Goal: Transaction & Acquisition: Purchase product/service

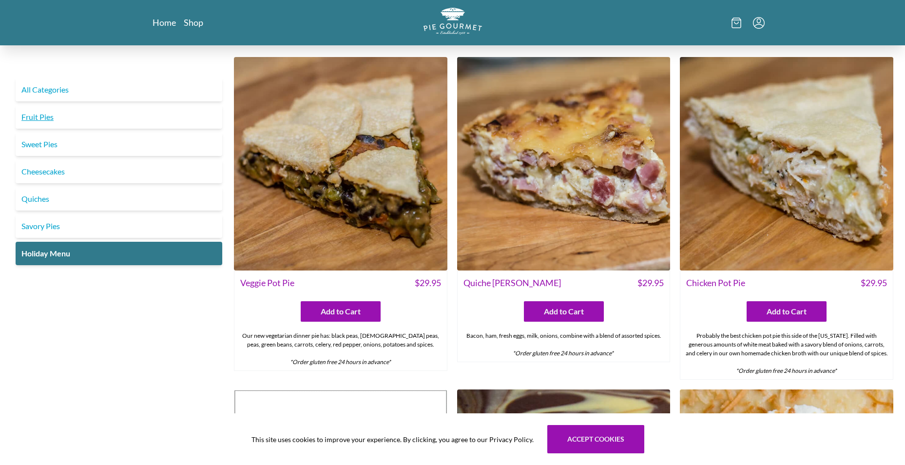
click at [31, 115] on link "Fruit Pies" at bounding box center [119, 116] width 207 height 23
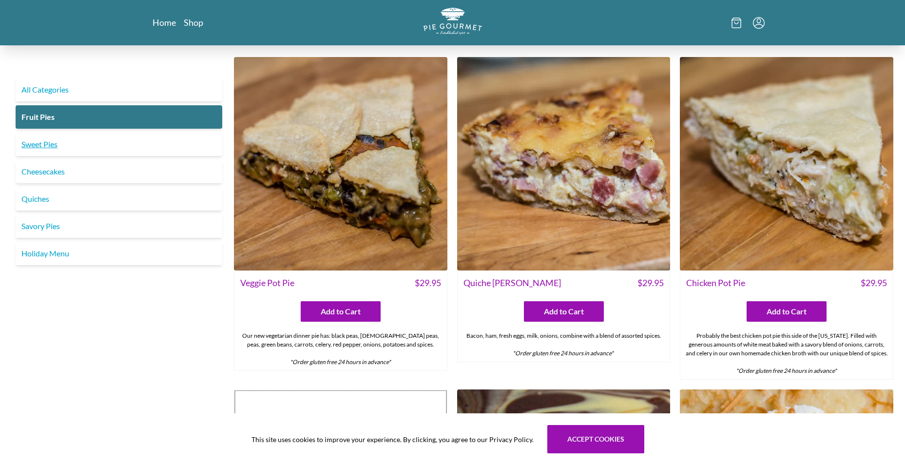
click at [38, 144] on link "Sweet Pies" at bounding box center [119, 144] width 207 height 23
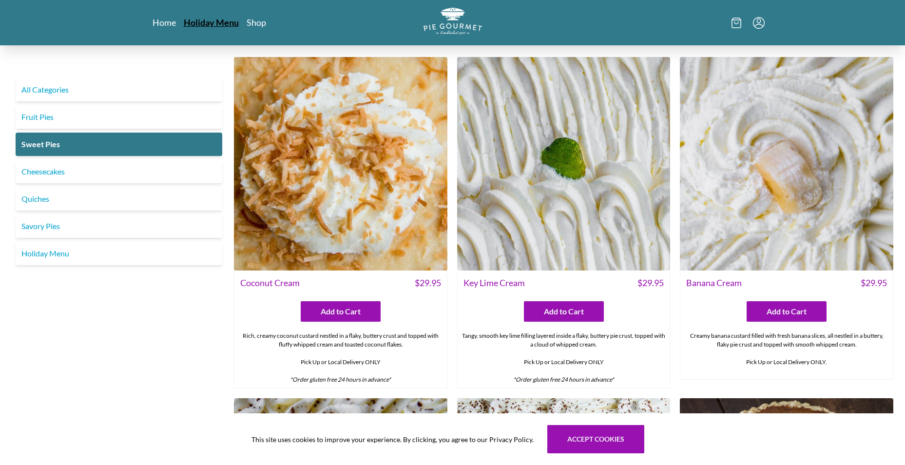
click at [208, 19] on link "Holiday Menu" at bounding box center [211, 23] width 55 height 12
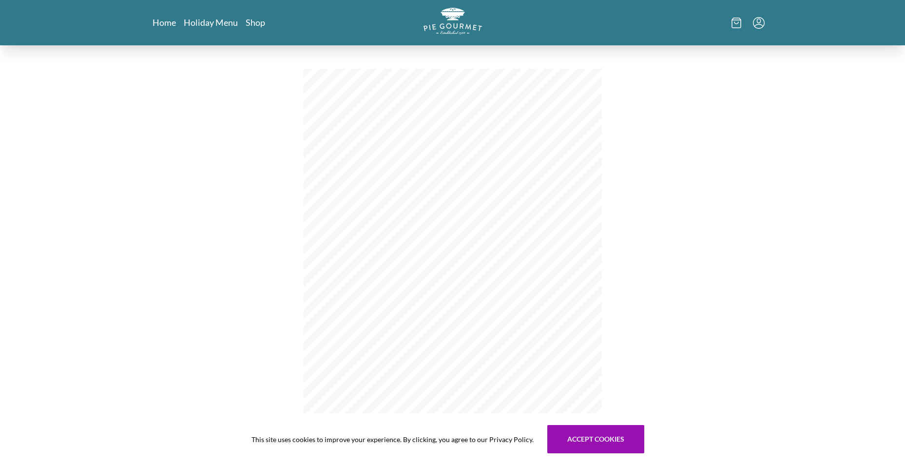
click at [701, 22] on icon "Menu" at bounding box center [759, 23] width 12 height 12
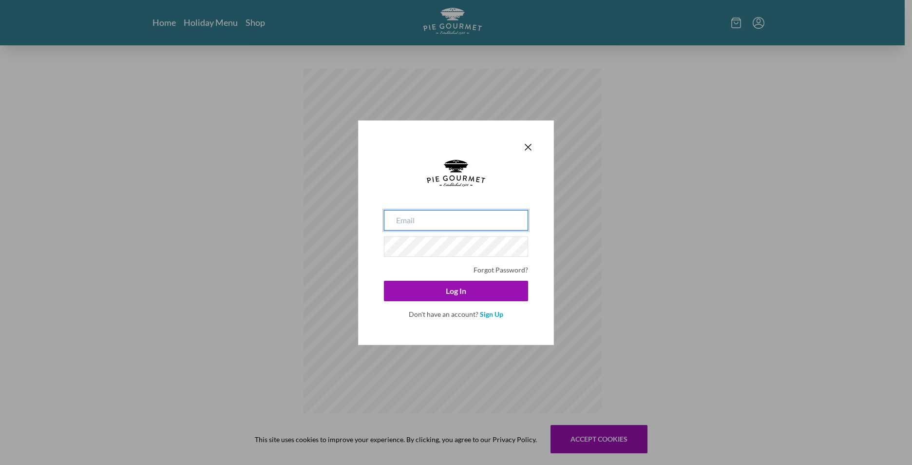
type input "[EMAIL_ADDRESS][DOMAIN_NAME]"
click at [372, 246] on div "[EMAIL_ADDRESS][DOMAIN_NAME] Forgot Password? Log In Don't have an account? Sig…" at bounding box center [456, 232] width 196 height 225
click at [384, 281] on button "Log In" at bounding box center [456, 291] width 144 height 20
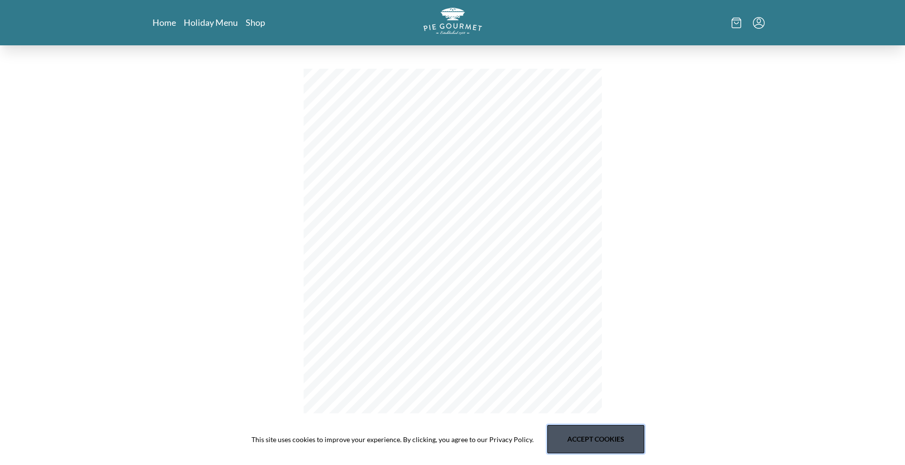
click at [572, 361] on button "Accept cookies" at bounding box center [595, 439] width 97 height 28
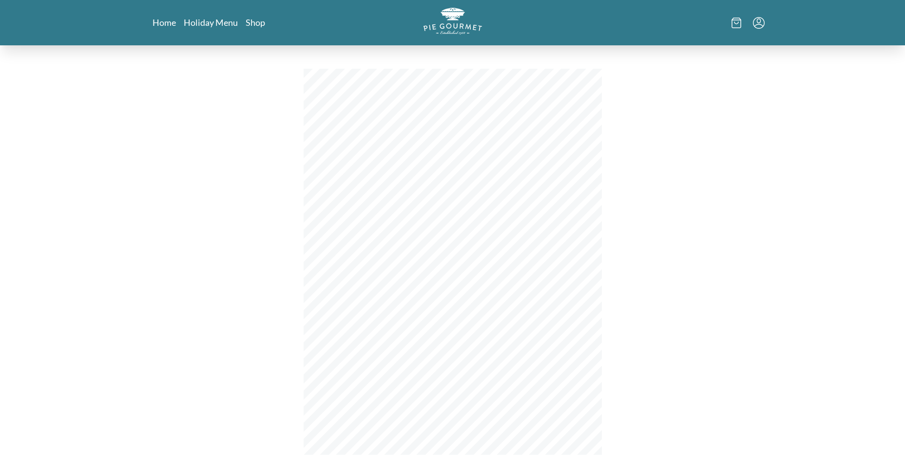
click at [701, 20] on icon "Menu" at bounding box center [759, 23] width 12 height 12
click at [691, 50] on link "My Orders" at bounding box center [710, 48] width 108 height 23
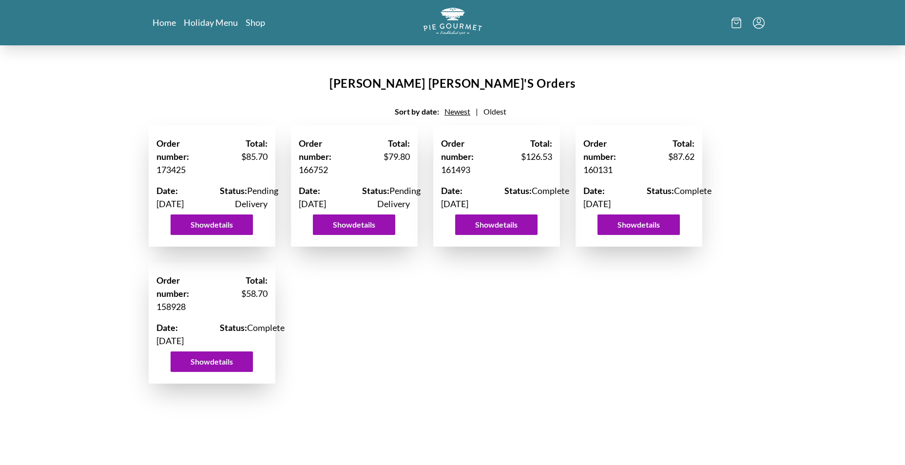
click at [701, 25] on icon at bounding box center [736, 23] width 10 height 11
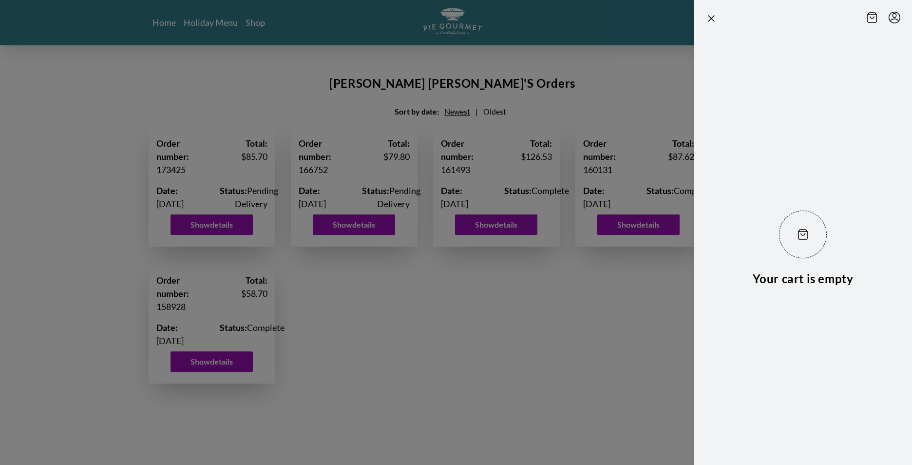
click at [701, 18] on icon at bounding box center [872, 17] width 10 height 11
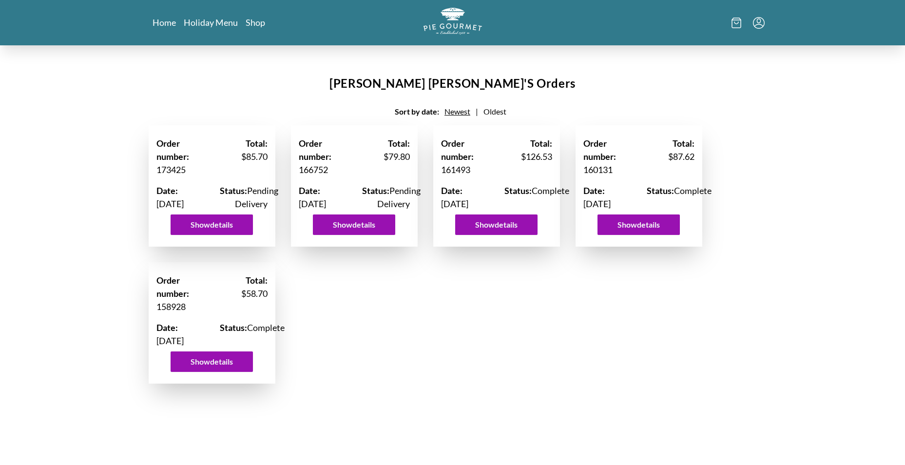
click at [701, 19] on icon "Menu" at bounding box center [759, 23] width 12 height 12
click at [166, 23] on link "Home" at bounding box center [165, 23] width 24 height 12
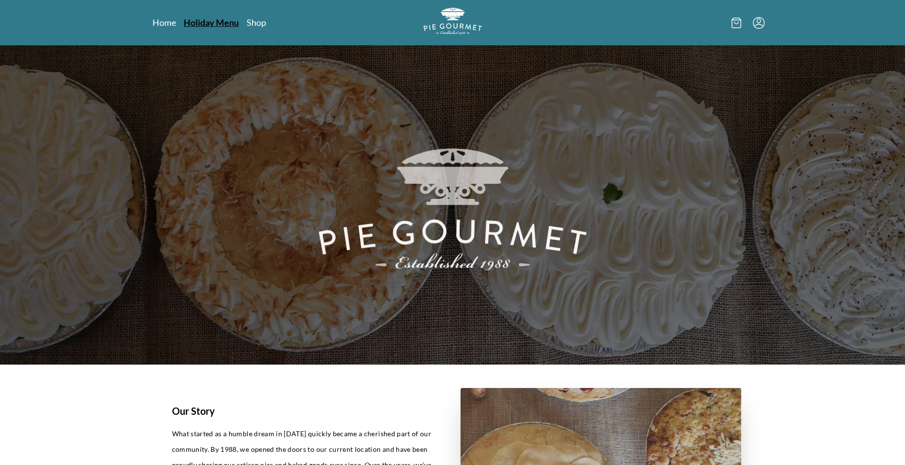
click at [201, 20] on link "Holiday Menu" at bounding box center [211, 23] width 55 height 12
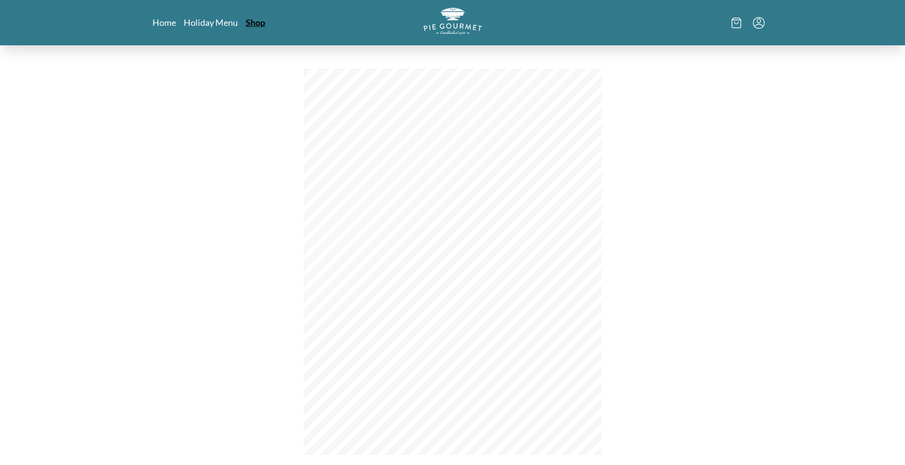
click at [251, 22] on link "Shop" at bounding box center [255, 23] width 19 height 12
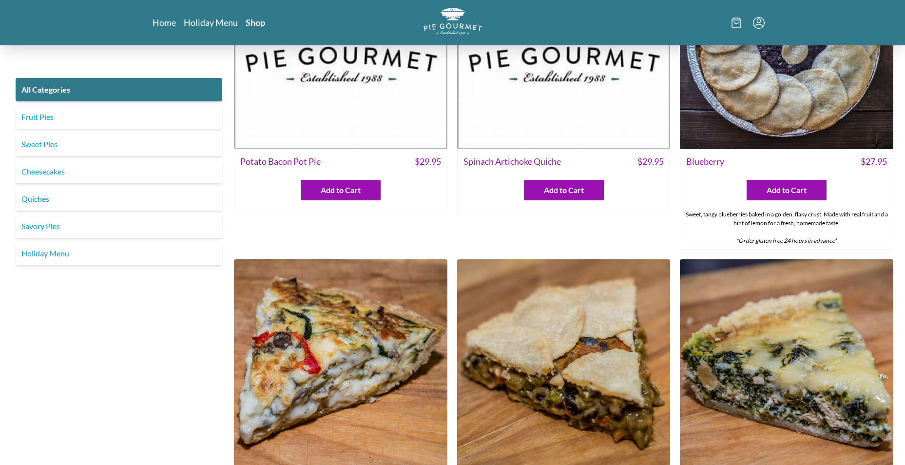
scroll to position [251, 0]
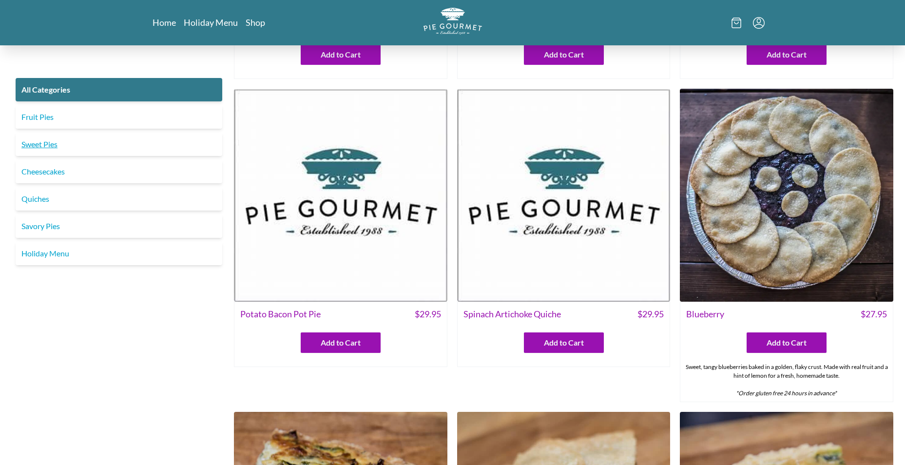
click at [44, 136] on link "Sweet Pies" at bounding box center [119, 144] width 207 height 23
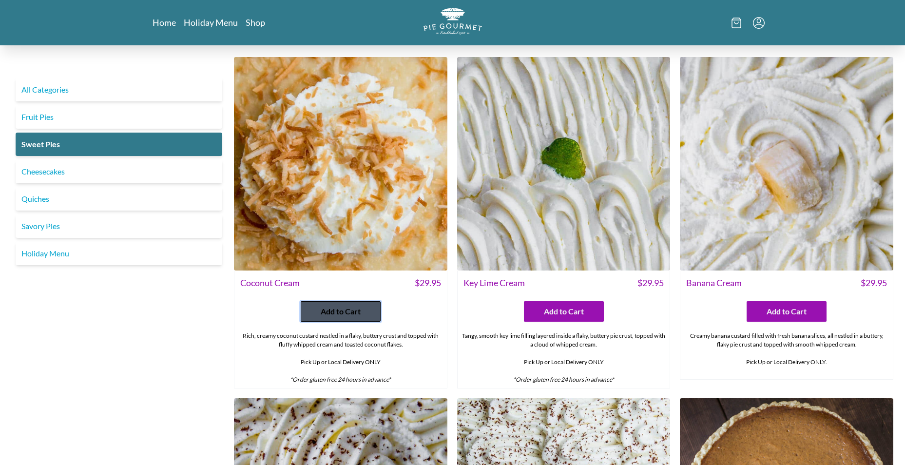
click at [330, 308] on span "Add to Cart" at bounding box center [341, 311] width 40 height 12
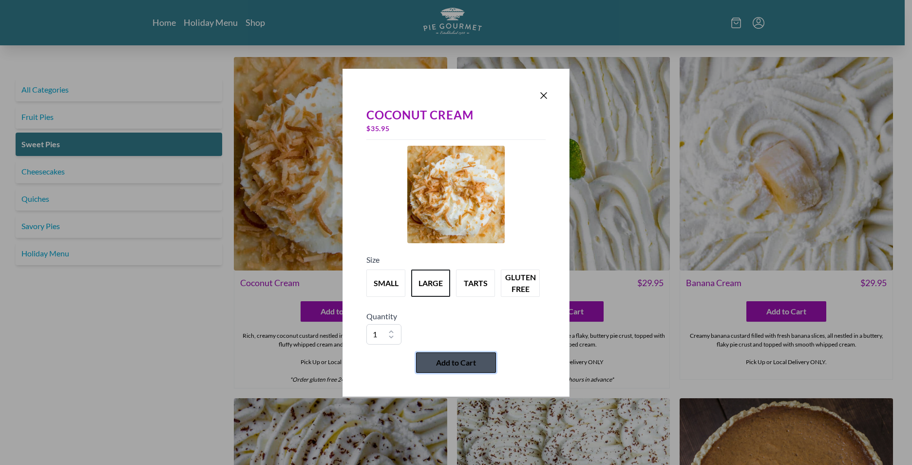
click at [456, 361] on span "Add to Cart" at bounding box center [456, 363] width 40 height 12
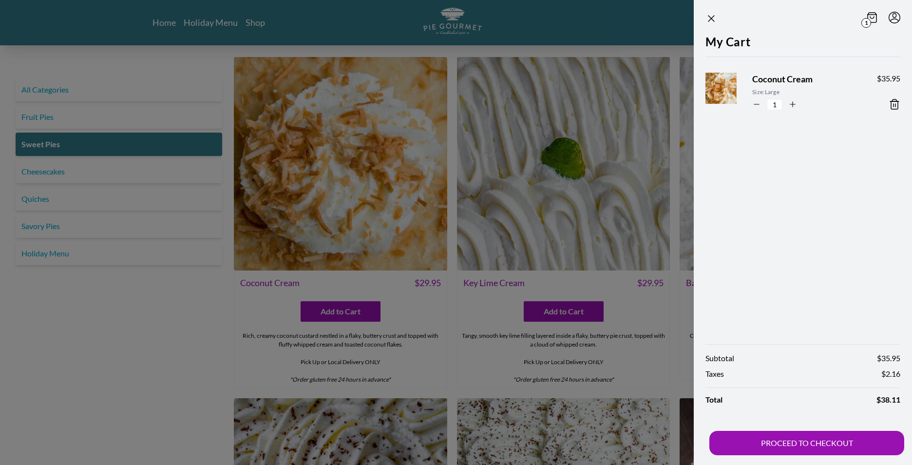
click at [570, 313] on div at bounding box center [456, 232] width 912 height 465
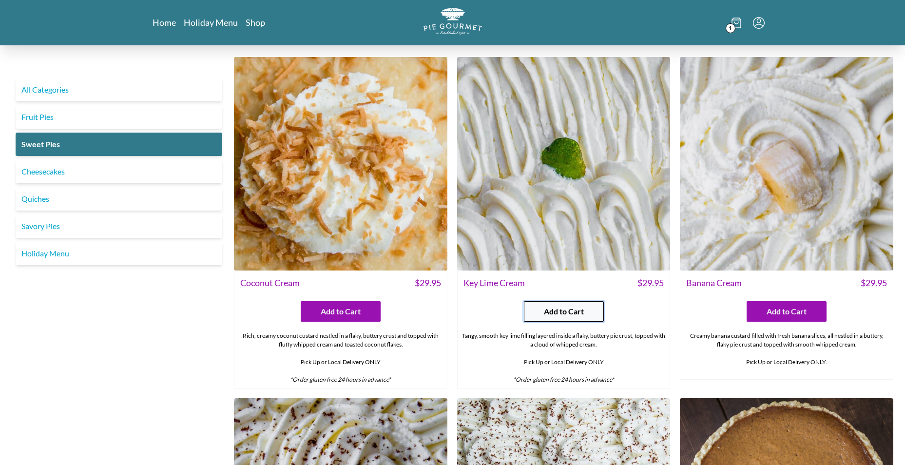
click at [566, 313] on span "Add to Cart" at bounding box center [564, 311] width 40 height 12
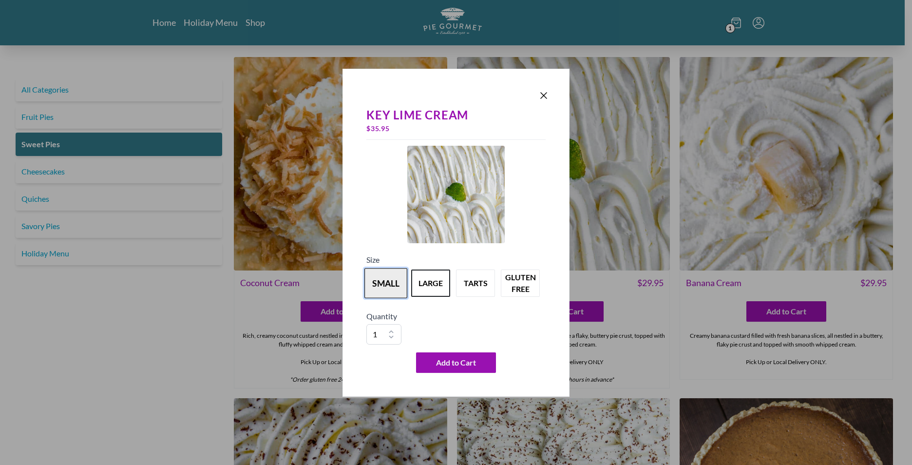
click at [396, 280] on button "small" at bounding box center [385, 283] width 43 height 30
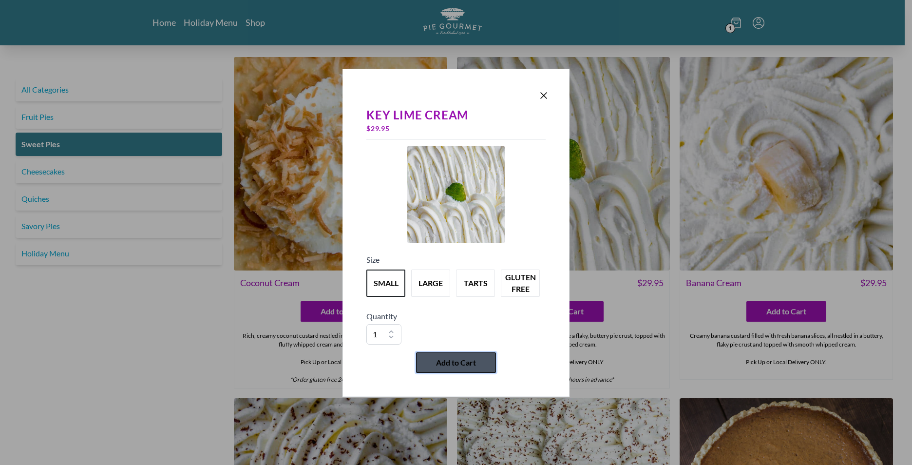
click at [457, 361] on span "Add to Cart" at bounding box center [456, 363] width 40 height 12
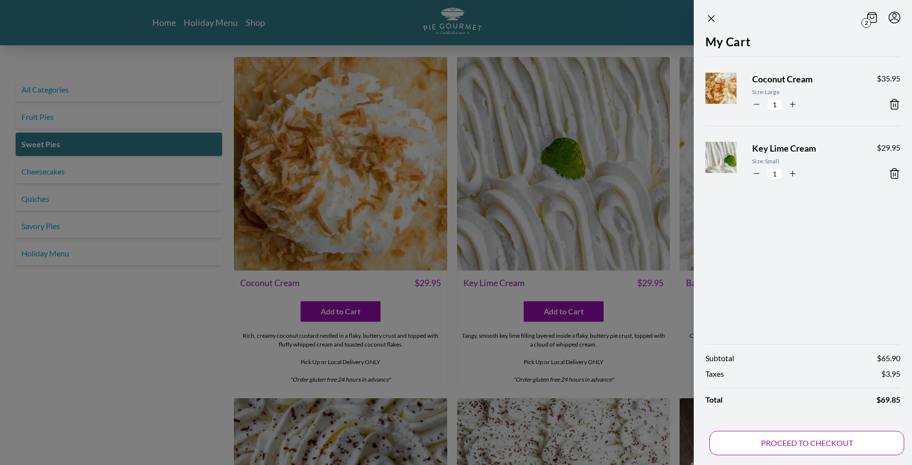
click at [701, 361] on button "PROCEED TO CHECKOUT" at bounding box center [806, 443] width 195 height 24
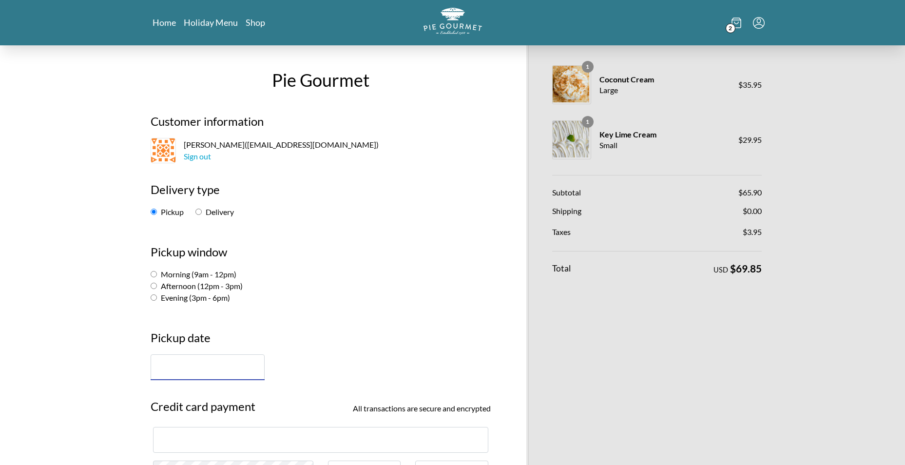
click at [177, 361] on input "text" at bounding box center [208, 367] width 114 height 26
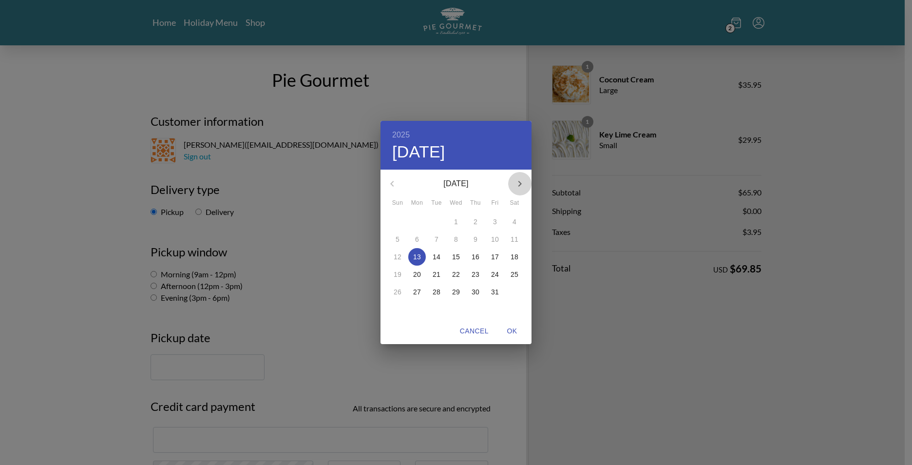
click at [516, 183] on icon "button" at bounding box center [520, 184] width 12 height 12
click at [455, 287] on p "26" at bounding box center [456, 292] width 8 height 10
click at [509, 331] on span "OK" at bounding box center [511, 331] width 23 height 12
type input "[DATE]"
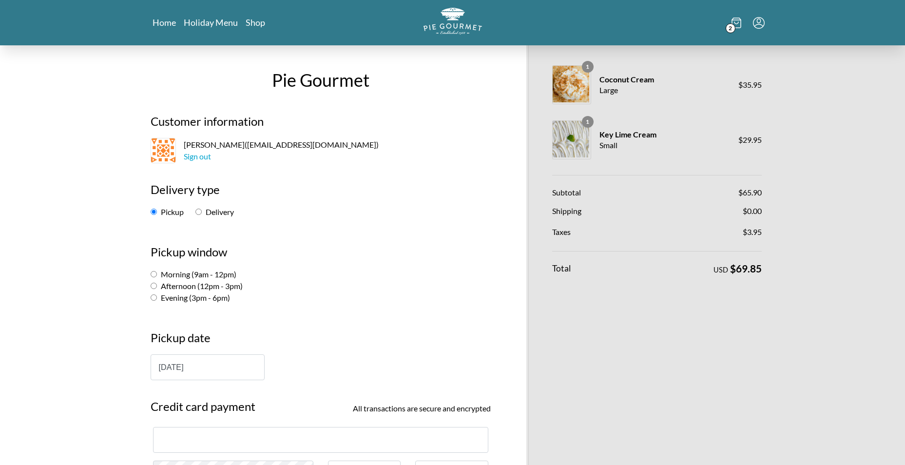
click at [154, 271] on input "Morning (9am - 12pm)" at bounding box center [154, 274] width 6 height 6
radio input "true"
click at [229, 361] on input "[DATE]" at bounding box center [208, 367] width 114 height 26
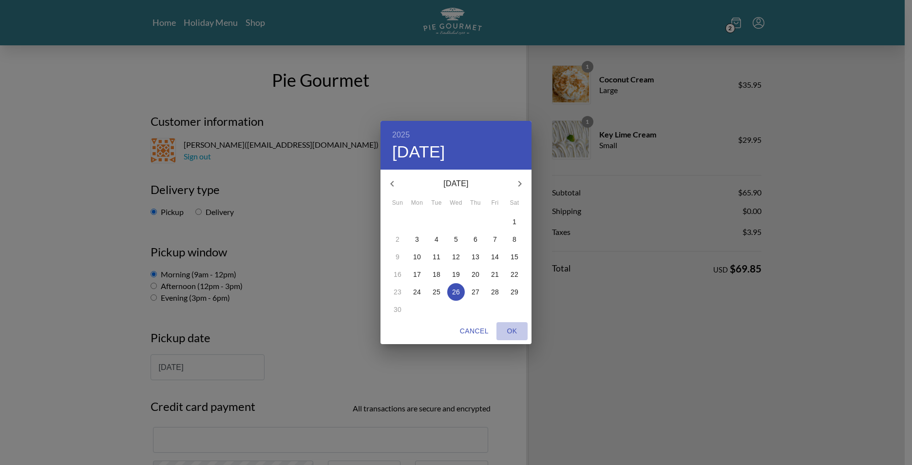
click at [509, 333] on span "OK" at bounding box center [511, 331] width 23 height 12
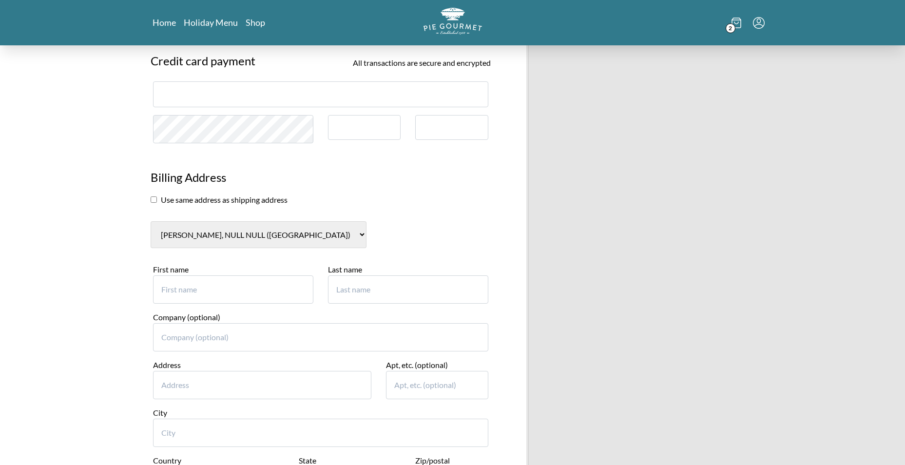
scroll to position [360, 0]
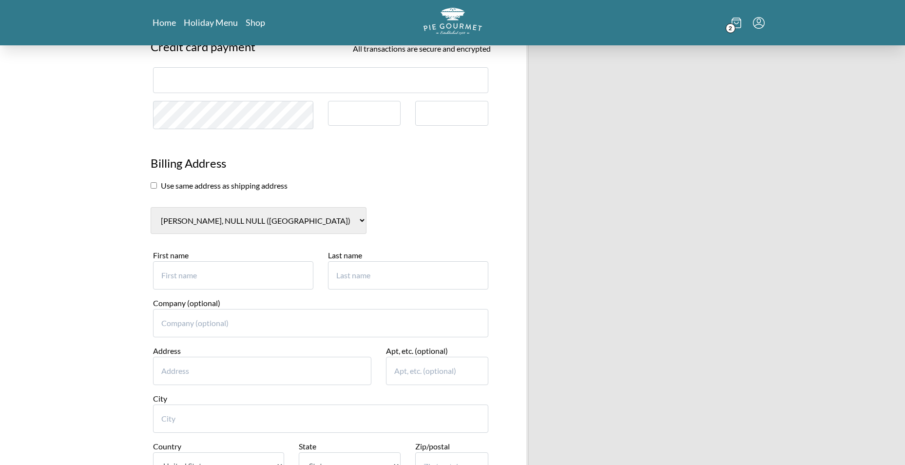
click at [175, 276] on input "First name" at bounding box center [233, 275] width 160 height 28
type input "[PERSON_NAME]"
type input "1"
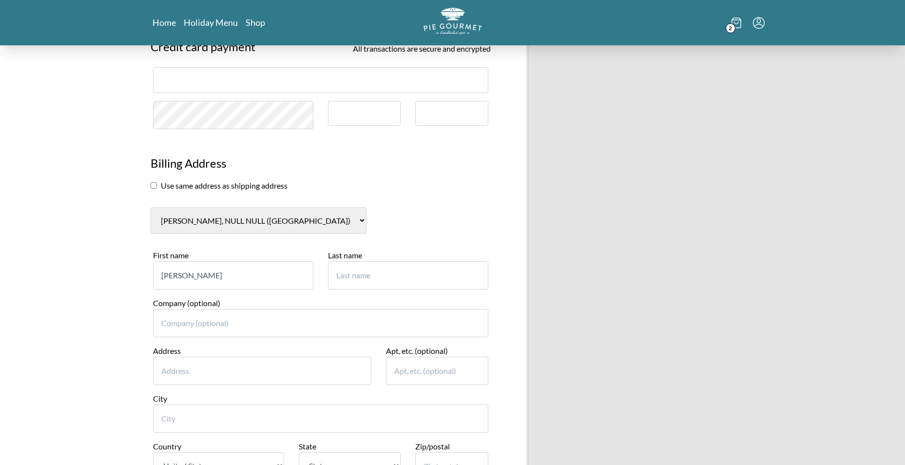
type input "[PERSON_NAME]"
type input "hilton"
drag, startPoint x: 184, startPoint y: 322, endPoint x: 146, endPoint y: 320, distance: 37.6
click at [146, 320] on div "Company (optional) hilton" at bounding box center [321, 321] width 350 height 48
click at [164, 361] on input "Address" at bounding box center [262, 371] width 219 height 28
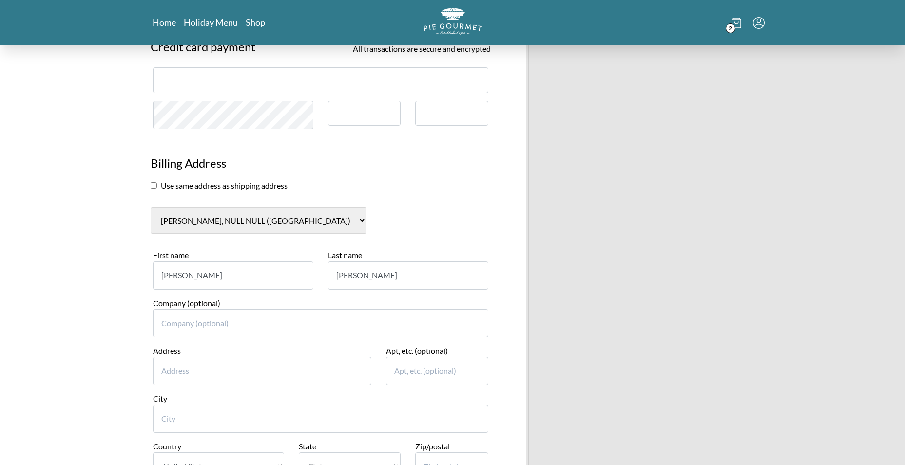
type input "[STREET_ADDRESS]"
type input "[GEOGRAPHIC_DATA], [GEOGRAPHIC_DATA]"
select select "VA"
type input "22182"
type input "7032423695"
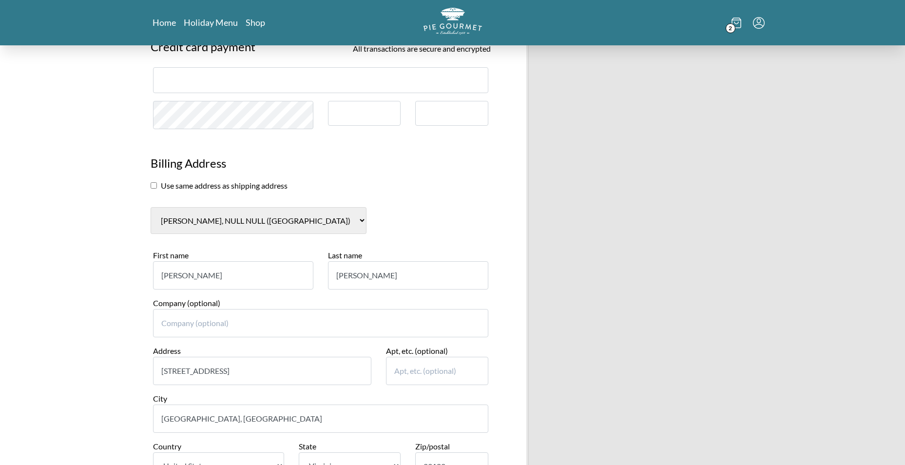
drag, startPoint x: 252, startPoint y: 418, endPoint x: 200, endPoint y: 423, distance: 52.4
click at [184, 361] on input "[GEOGRAPHIC_DATA], [GEOGRAPHIC_DATA]" at bounding box center [320, 418] width 335 height 28
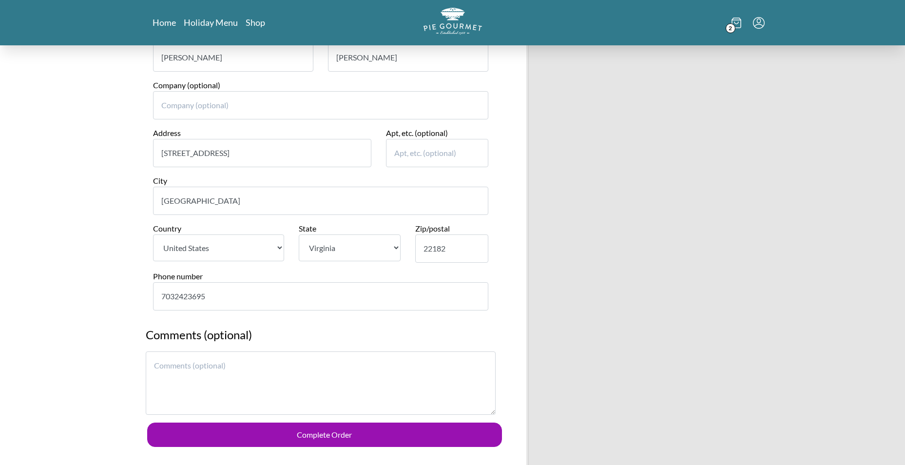
scroll to position [585, 0]
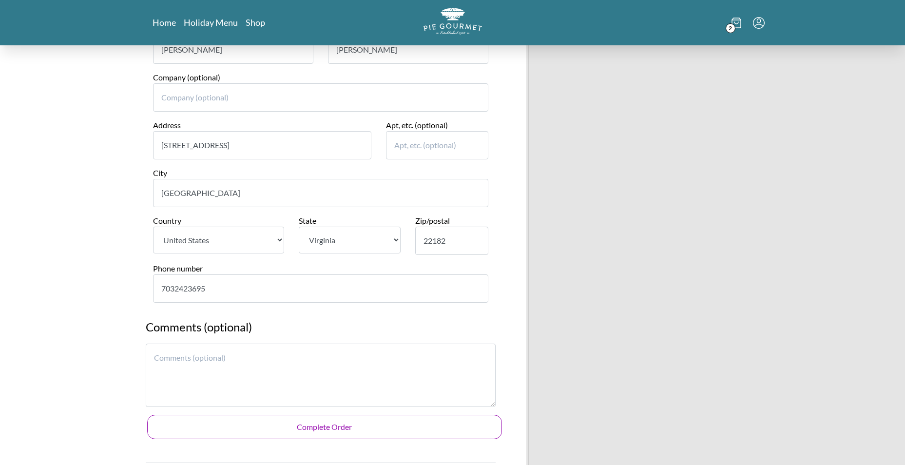
type input "[GEOGRAPHIC_DATA]"
click at [304, 361] on button "Complete Order" at bounding box center [324, 427] width 355 height 24
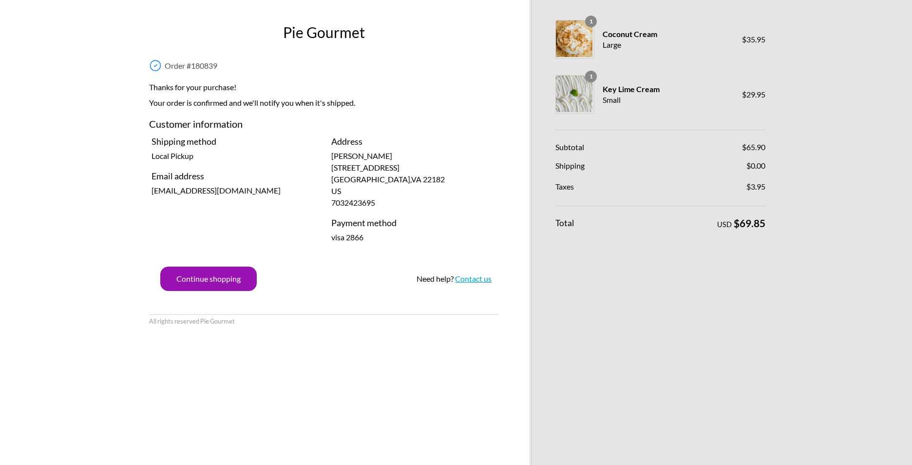
click at [479, 281] on link "Contact us" at bounding box center [473, 278] width 37 height 9
click at [479, 279] on link "Contact us" at bounding box center [473, 278] width 37 height 9
